Goal: Navigation & Orientation: Find specific page/section

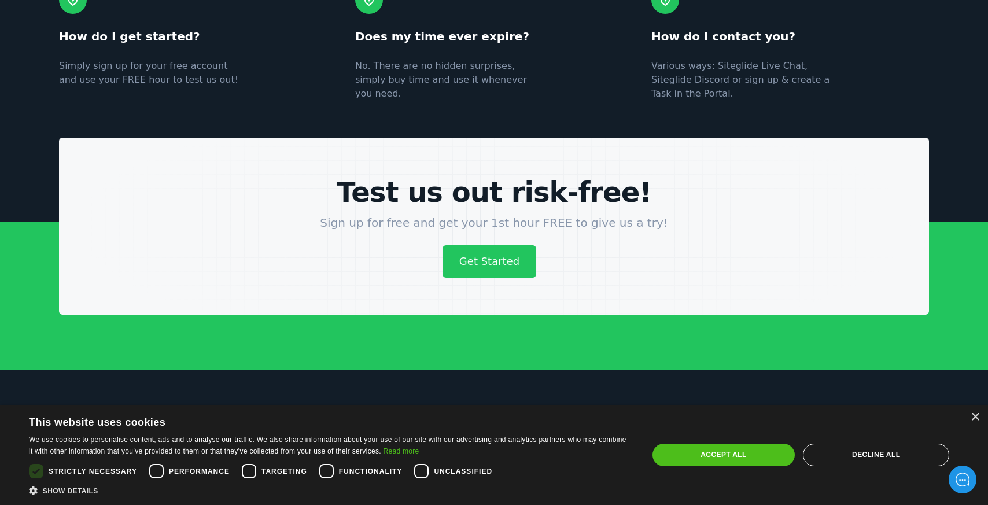
scroll to position [4592, 0]
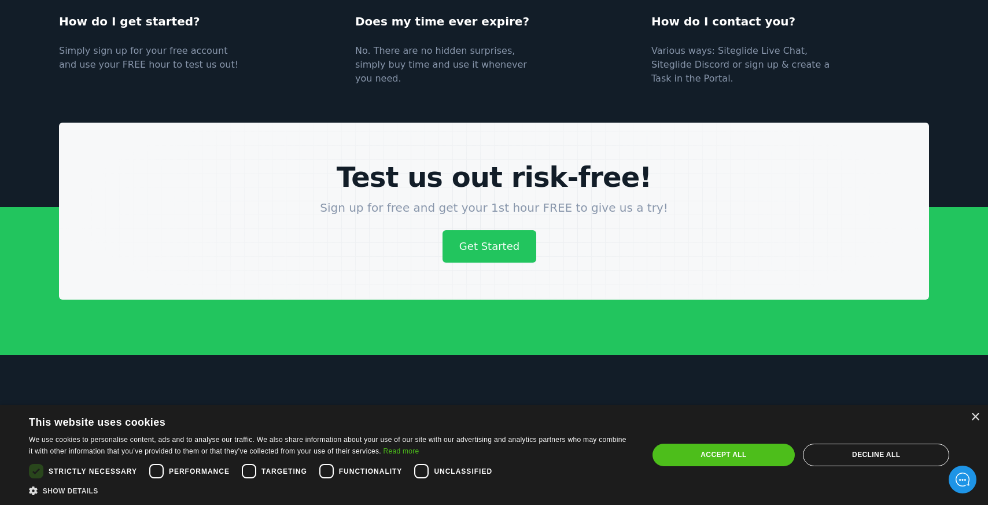
click at [289, 466] on link "Service" at bounding box center [267, 474] width 43 height 17
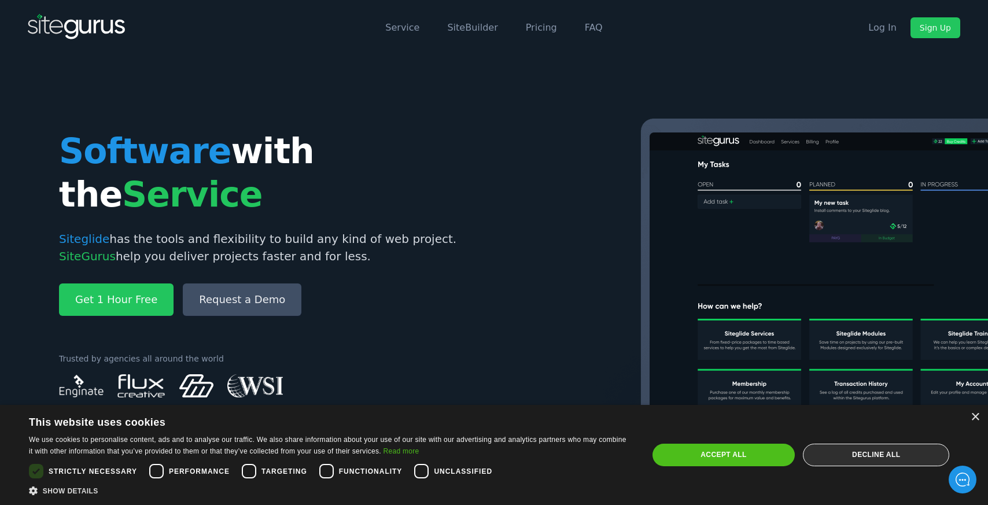
click at [886, 459] on div "Decline all" at bounding box center [876, 455] width 146 height 22
